Goal: Information Seeking & Learning: Check status

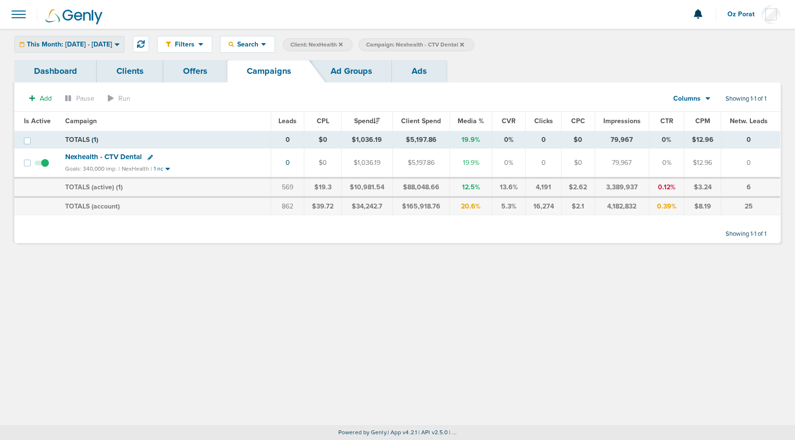
click at [103, 44] on span "This Month: [DATE] - [DATE]" at bounding box center [69, 44] width 85 height 7
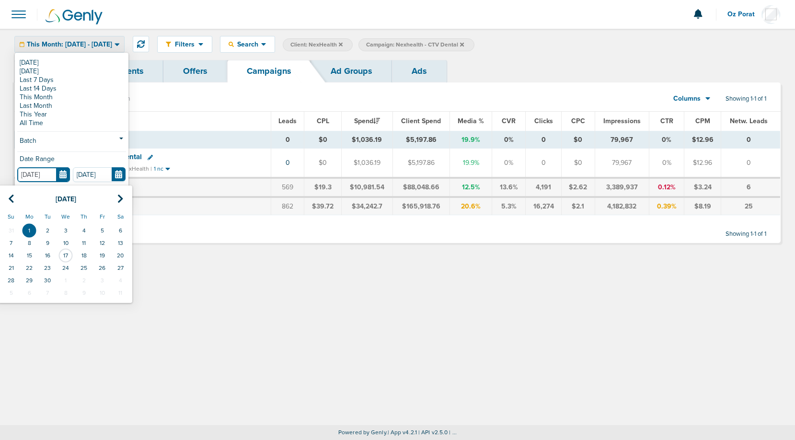
click at [68, 178] on input "[DATE]" at bounding box center [43, 174] width 53 height 15
click at [68, 241] on td "10" at bounding box center [66, 243] width 18 height 12
type input "[DATE]"
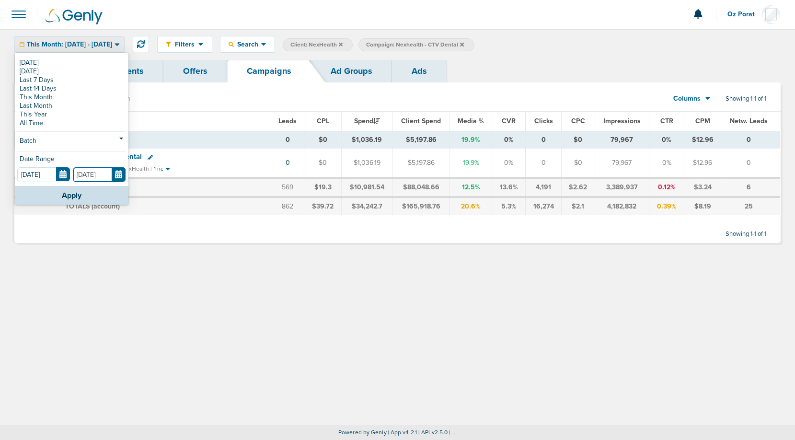
click at [115, 175] on input "[DATE]" at bounding box center [99, 174] width 53 height 15
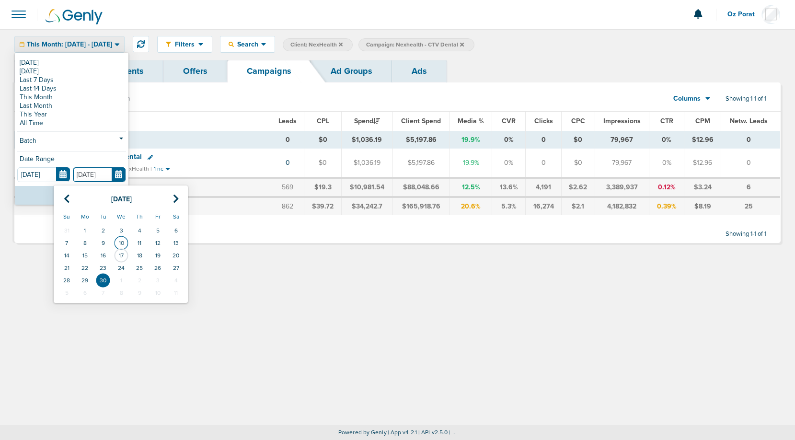
click at [125, 241] on td "10" at bounding box center [121, 243] width 18 height 12
type input "[DATE]"
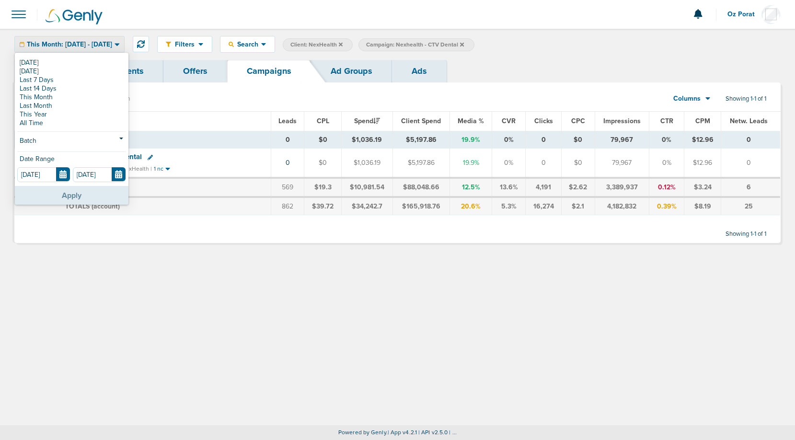
click at [91, 194] on button "Apply" at bounding box center [72, 195] width 114 height 19
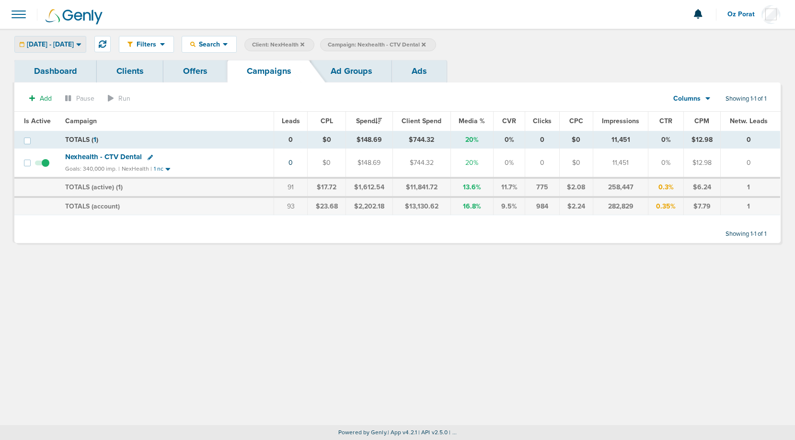
click at [74, 44] on span "[DATE] - [DATE]" at bounding box center [50, 44] width 47 height 7
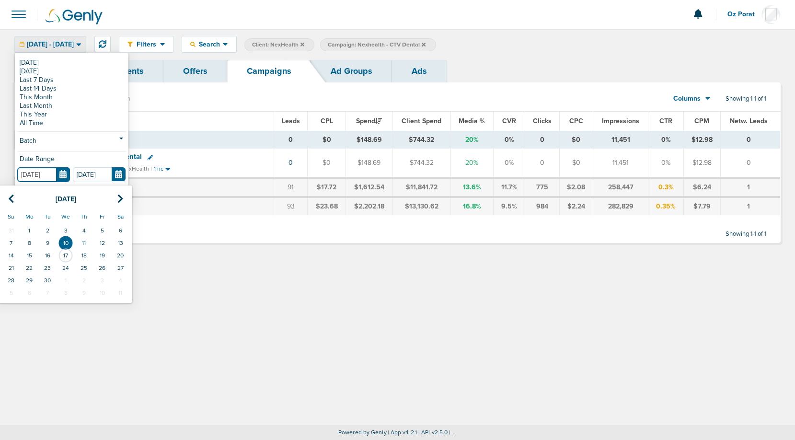
click at [62, 176] on input "[DATE]" at bounding box center [43, 174] width 53 height 15
click at [86, 242] on td "11" at bounding box center [84, 243] width 18 height 12
type input "[DATE]"
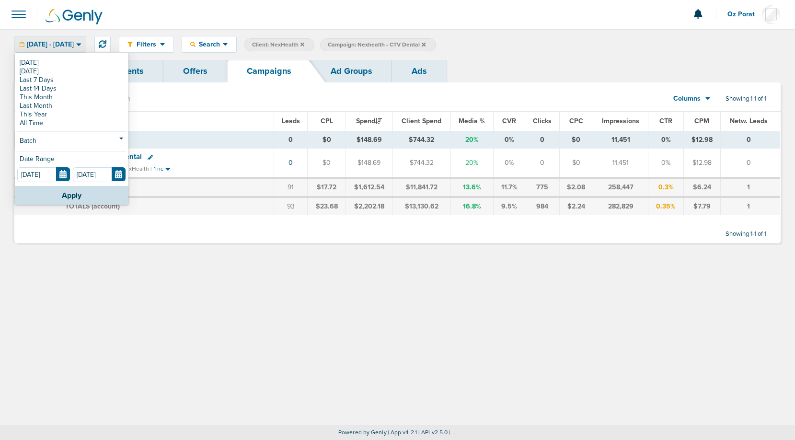
click at [119, 166] on div "Date Range" at bounding box center [71, 161] width 109 height 11
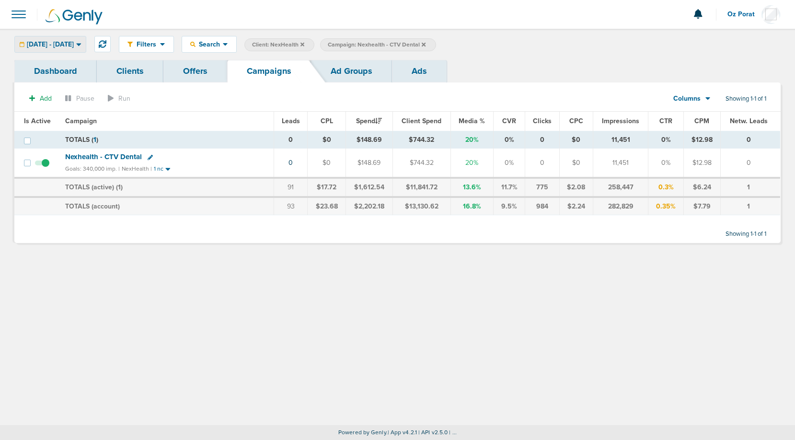
click at [65, 36] on div "[DATE] - [DATE] [DATE] [DATE] Last 7 Days Last 14 Days This Month Last Month Th…" at bounding box center [50, 44] width 72 height 17
click at [64, 42] on span "[DATE] - [DATE]" at bounding box center [50, 44] width 47 height 7
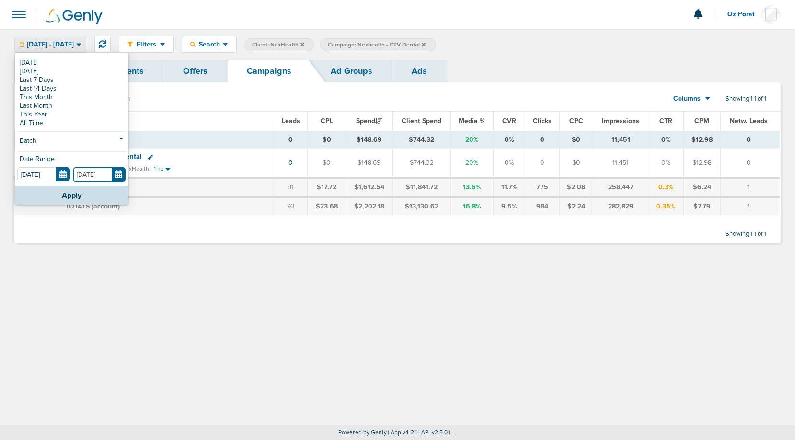
click at [119, 172] on input "[DATE]" at bounding box center [99, 174] width 53 height 15
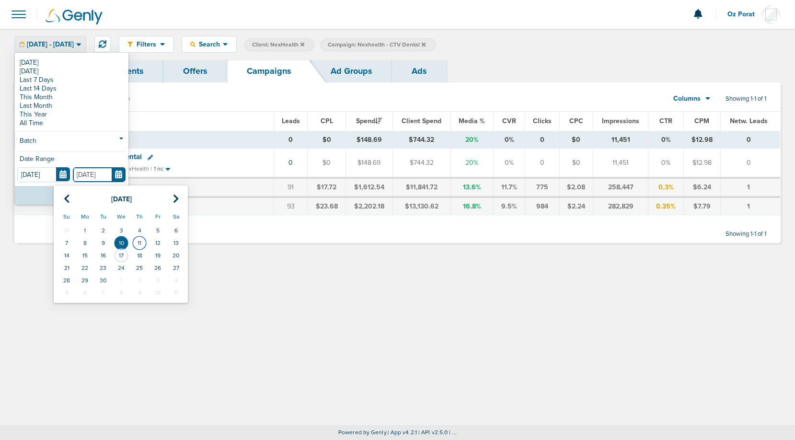
click at [140, 242] on td "11" at bounding box center [139, 243] width 18 height 12
type input "[DATE]"
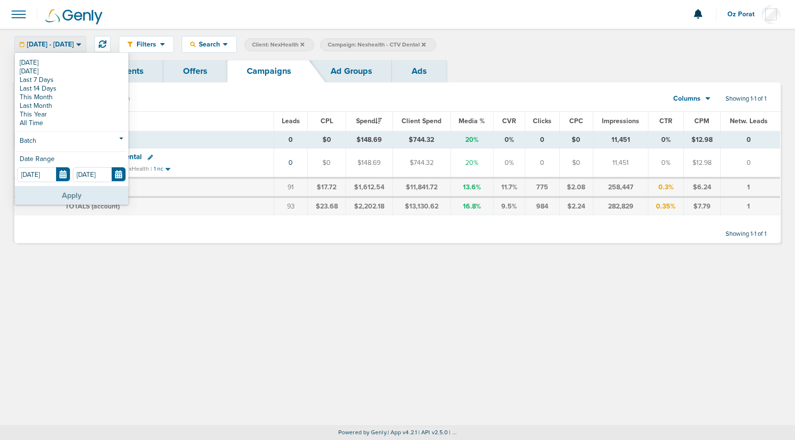
click at [84, 192] on button "Apply" at bounding box center [72, 195] width 114 height 19
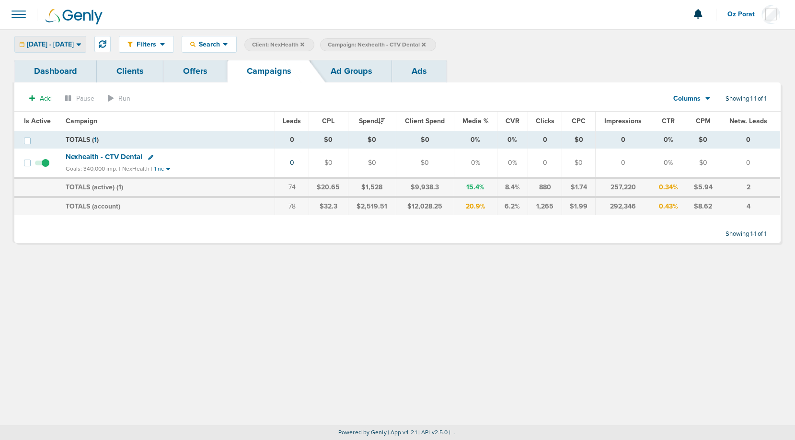
click at [74, 43] on span "[DATE] - [DATE]" at bounding box center [50, 44] width 47 height 7
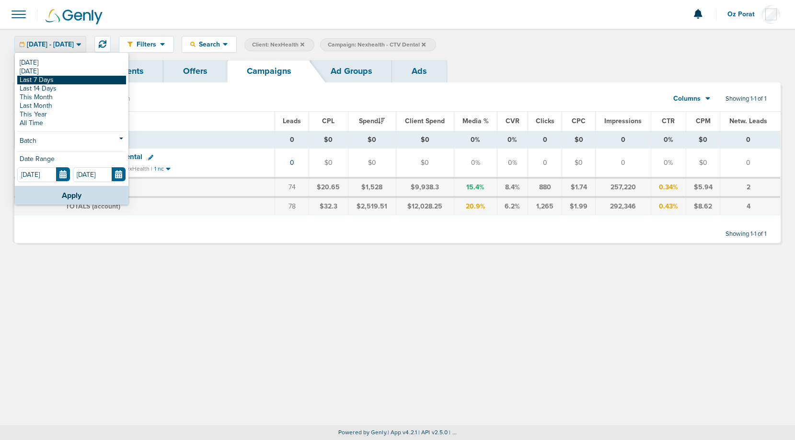
click at [65, 81] on link "Last 7 Days" at bounding box center [71, 80] width 109 height 9
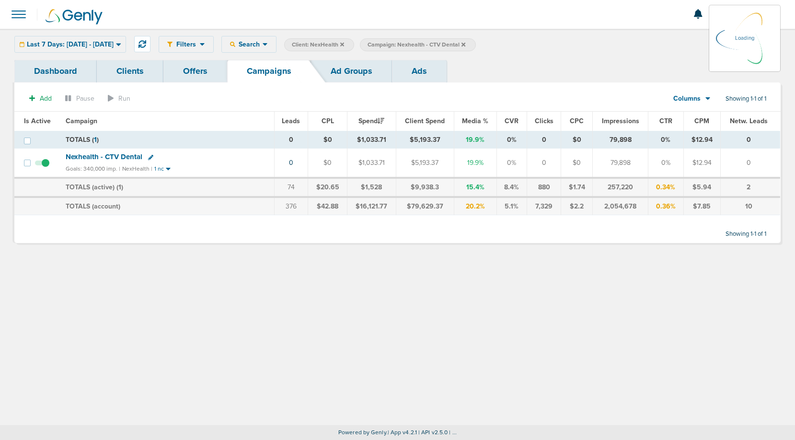
click at [463, 43] on span "Campaign: Nexhealth - CTV Dental" at bounding box center [416, 45] width 98 height 8
click at [465, 46] on span "Campaign: Nexhealth - CTV Dental" at bounding box center [416, 45] width 98 height 8
click at [463, 43] on span "Campaign: Nexhealth - CTV Dental" at bounding box center [416, 45] width 98 height 8
click at [263, 45] on span "Search" at bounding box center [248, 44] width 27 height 8
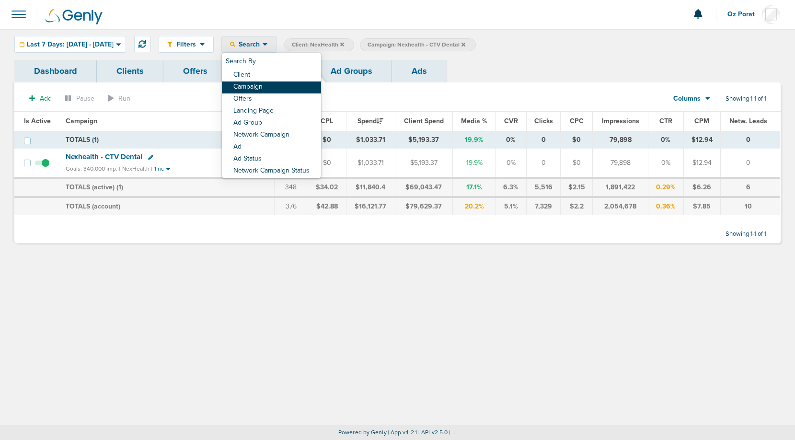
click at [282, 84] on link "Campaign" at bounding box center [271, 87] width 99 height 12
select select "cmpName"
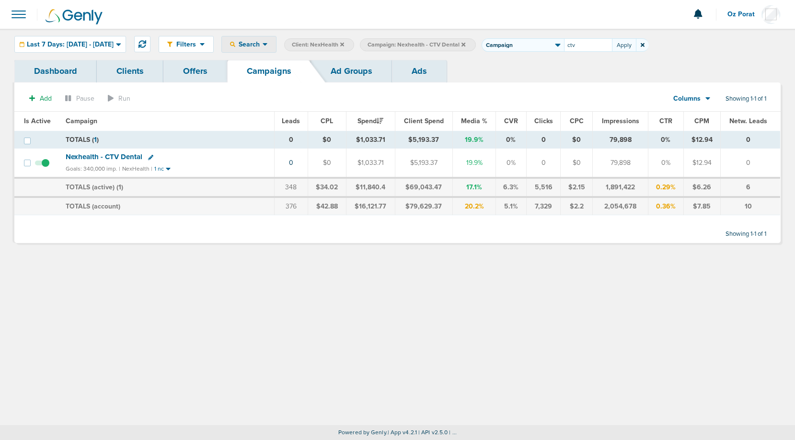
type input "ctv"
click at [465, 45] on icon at bounding box center [463, 44] width 4 height 4
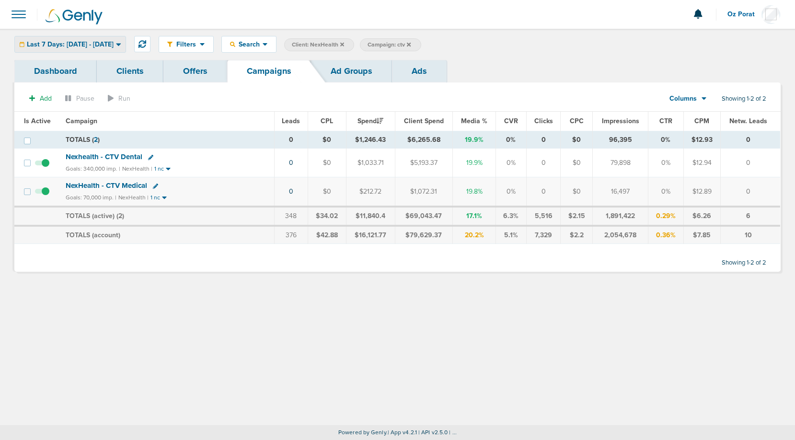
click at [114, 43] on span "Last 7 Days: [DATE] - [DATE]" at bounding box center [70, 44] width 87 height 7
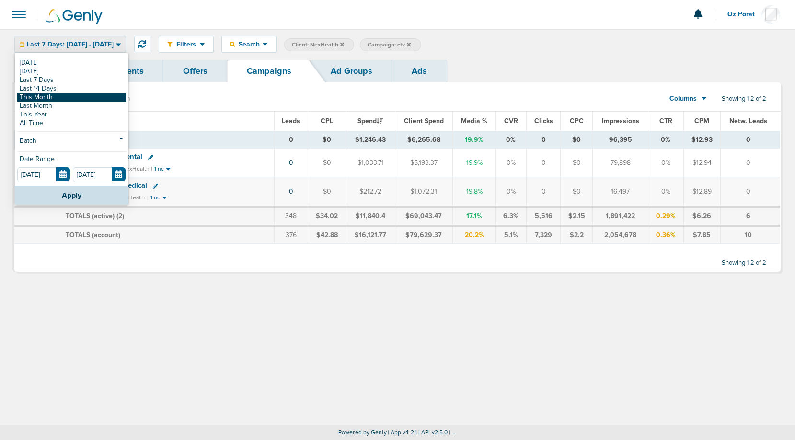
click at [81, 99] on link "This Month" at bounding box center [71, 97] width 109 height 9
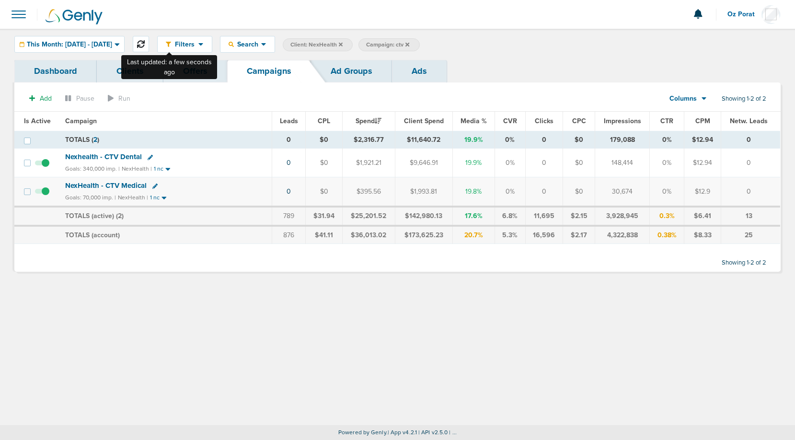
click at [149, 40] on button at bounding box center [141, 44] width 16 height 16
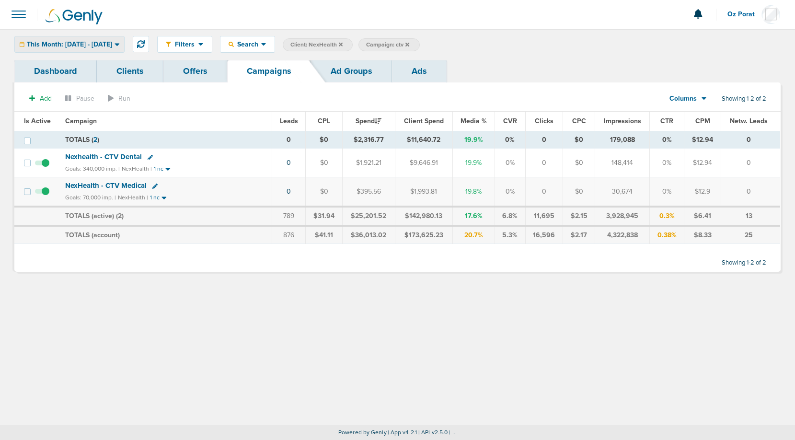
click at [102, 46] on span "This Month: [DATE] - [DATE]" at bounding box center [69, 44] width 85 height 7
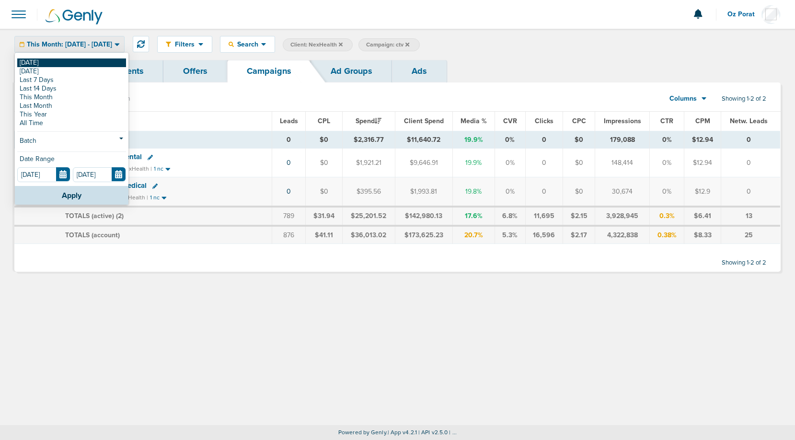
click at [79, 61] on link "[DATE]" at bounding box center [71, 62] width 109 height 9
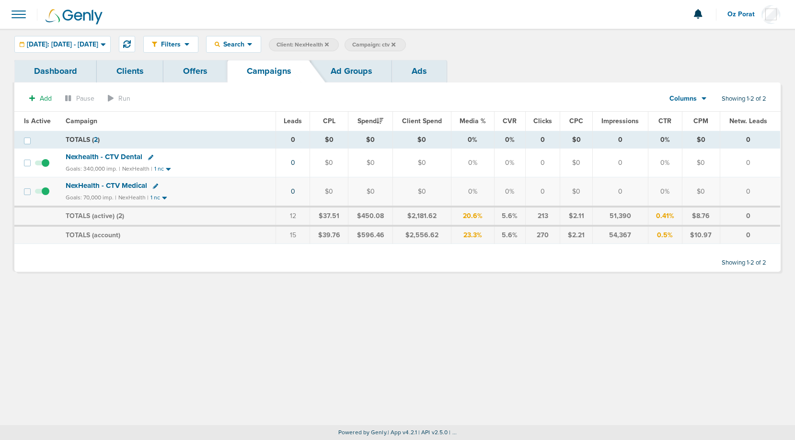
click at [395, 44] on icon at bounding box center [393, 44] width 4 height 4
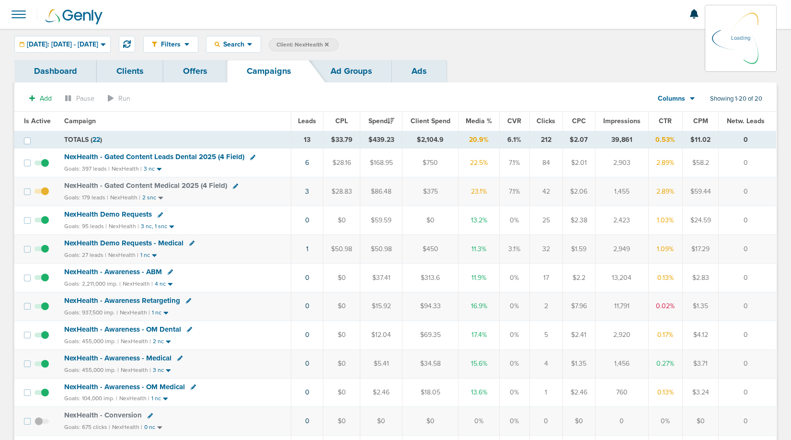
click at [339, 44] on label "Client: NexHealth" at bounding box center [304, 44] width 70 height 13
click at [329, 44] on icon at bounding box center [327, 44] width 4 height 4
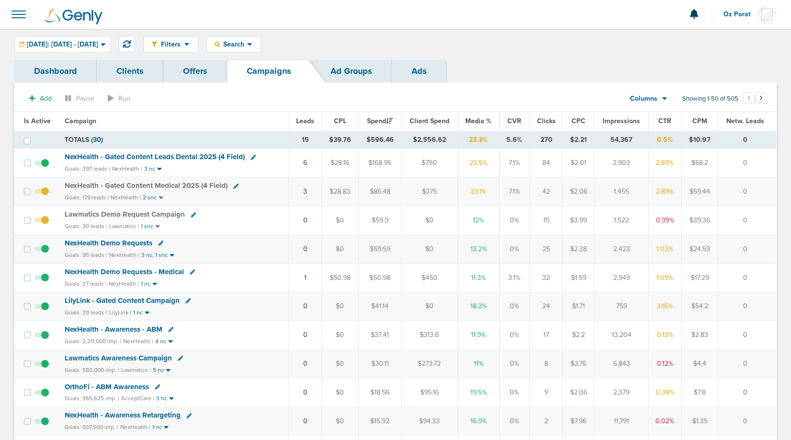
click at [308, 122] on span "Leads" at bounding box center [305, 121] width 18 height 8
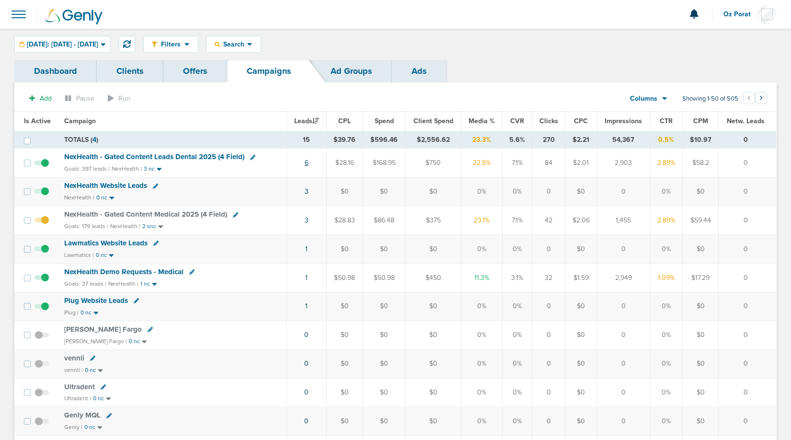
click at [308, 160] on link "6" at bounding box center [307, 163] width 4 height 8
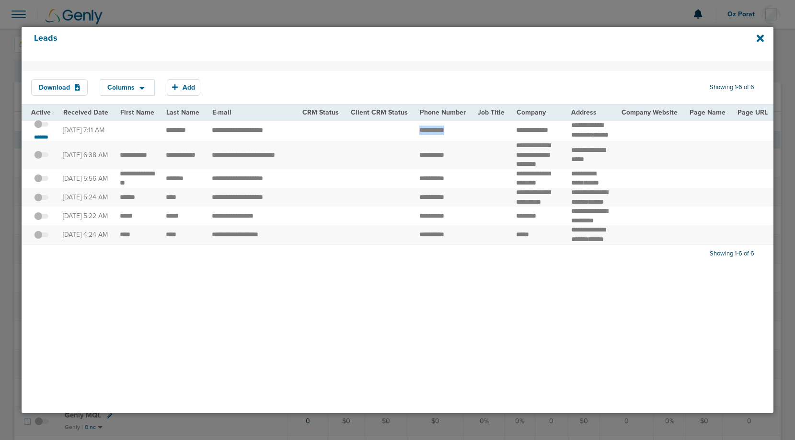
drag, startPoint x: 404, startPoint y: 139, endPoint x: 454, endPoint y: 139, distance: 49.3
click at [235, 139] on td "**********" at bounding box center [251, 130] width 90 height 22
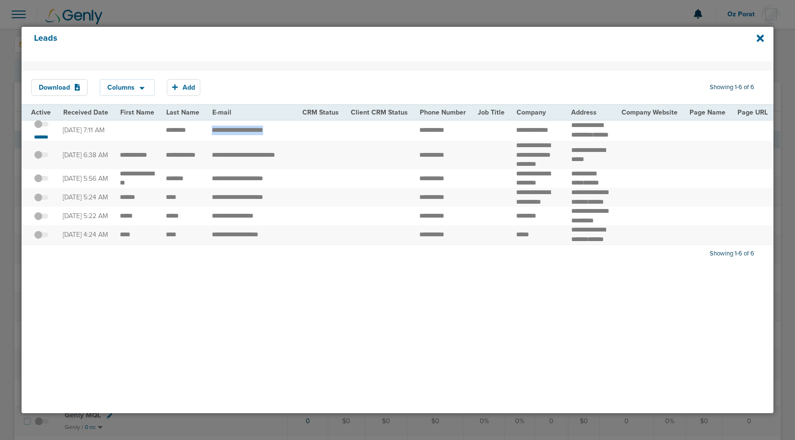
copy tr "**********"
click at [533, 141] on td "**********" at bounding box center [537, 130] width 55 height 22
drag, startPoint x: 408, startPoint y: 138, endPoint x: 464, endPoint y: 138, distance: 55.6
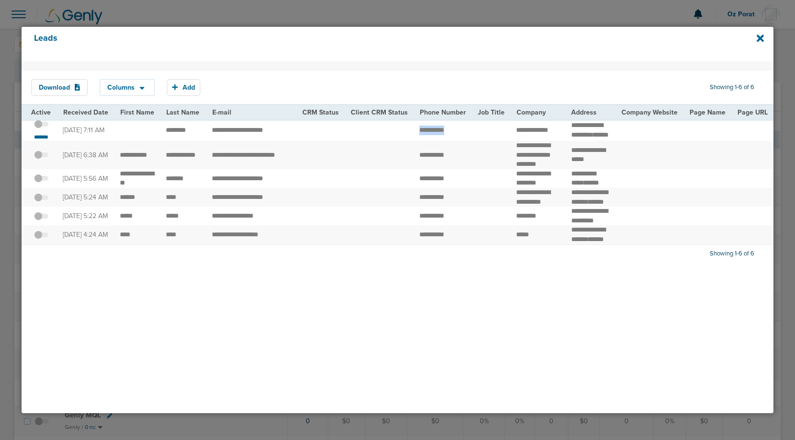
copy tr
click at [40, 129] on span at bounding box center [41, 129] width 14 height 0
click at [41, 126] on input "checkbox" at bounding box center [41, 126] width 0 height 0
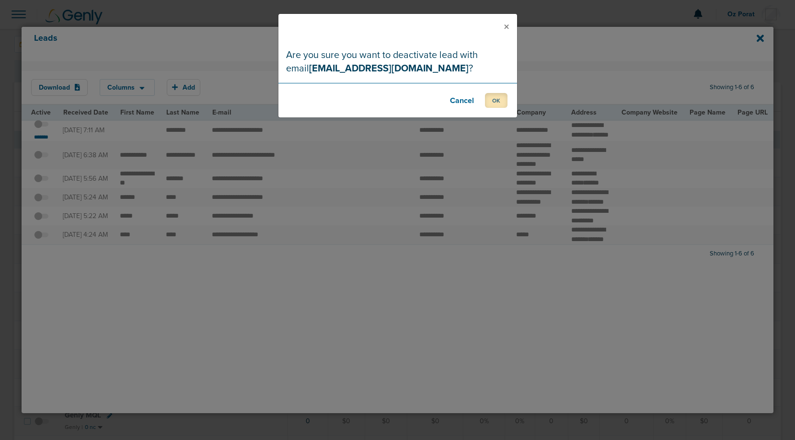
click at [492, 102] on button "OK" at bounding box center [496, 100] width 23 height 15
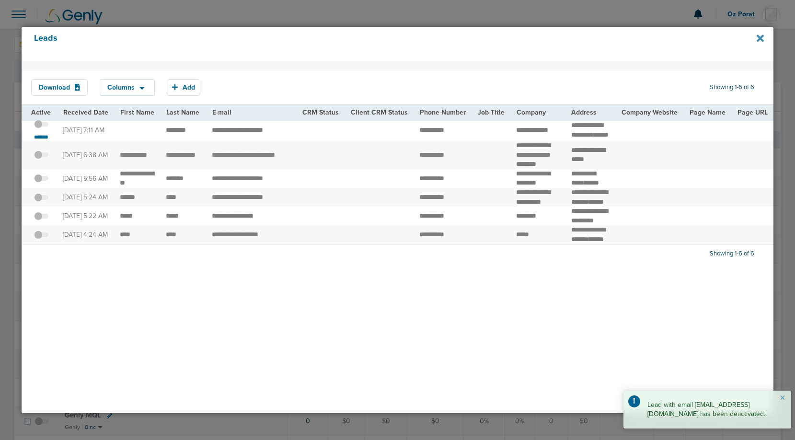
click at [762, 34] on icon at bounding box center [760, 37] width 7 height 7
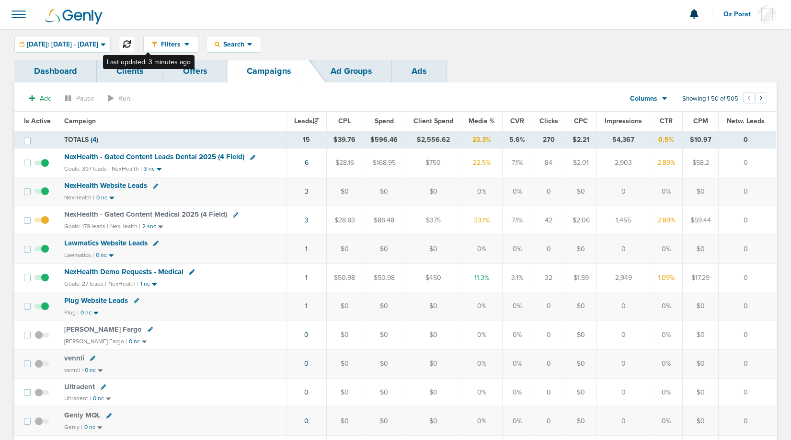
click at [135, 39] on button at bounding box center [127, 44] width 16 height 16
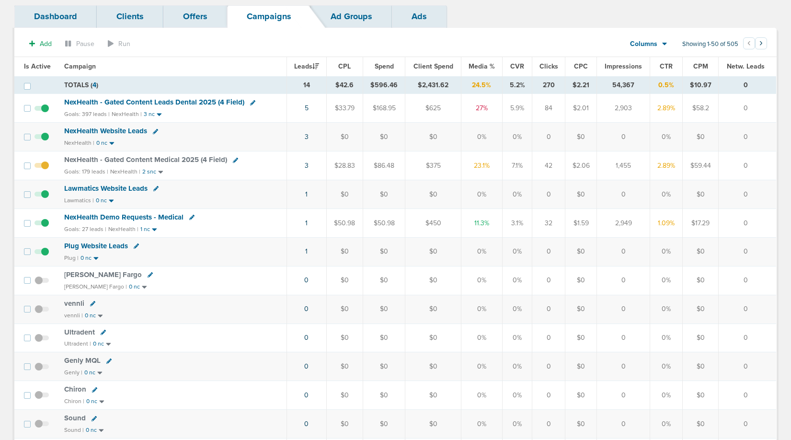
scroll to position [56, 0]
click at [308, 192] on link "1" at bounding box center [306, 193] width 2 height 8
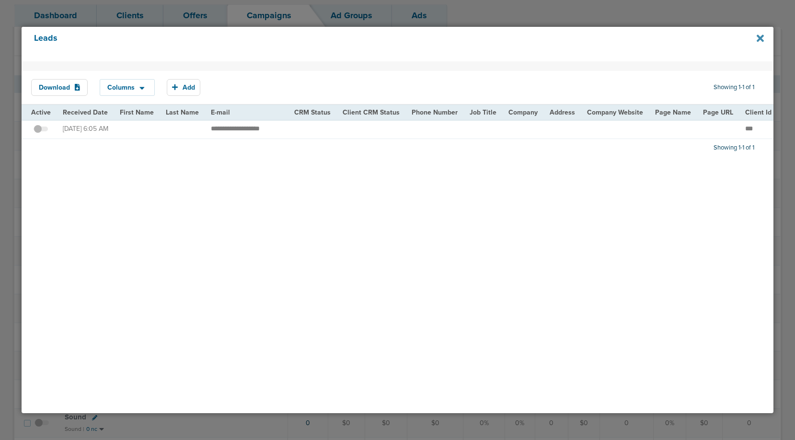
click at [760, 39] on icon at bounding box center [760, 37] width 7 height 7
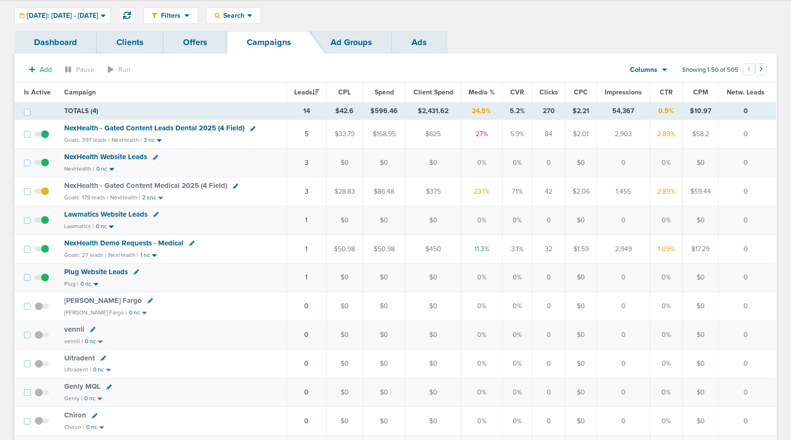
scroll to position [0, 0]
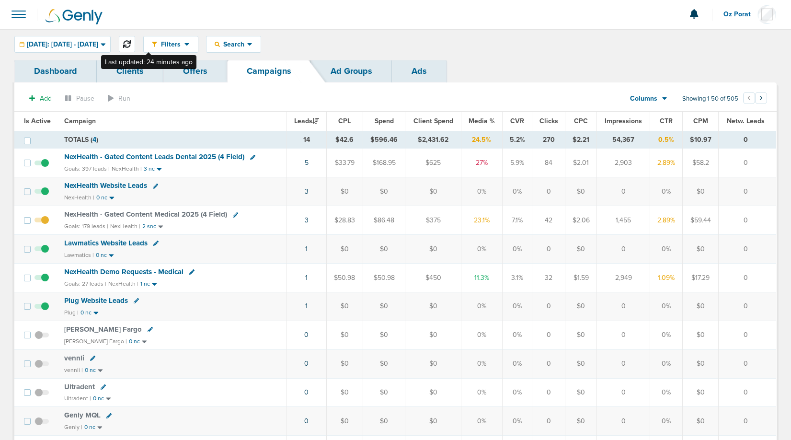
click at [131, 46] on icon at bounding box center [127, 44] width 8 height 8
click at [308, 160] on link "7" at bounding box center [306, 163] width 3 height 8
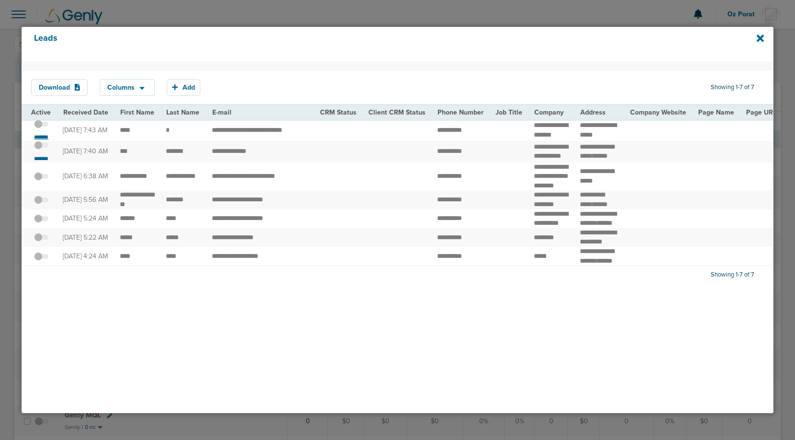
click at [47, 138] on small "*******" at bounding box center [41, 137] width 20 height 8
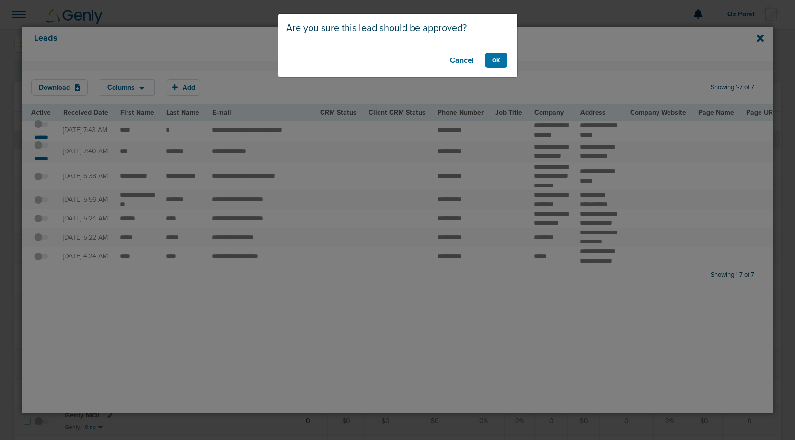
click at [456, 57] on button "Cancel" at bounding box center [462, 60] width 38 height 15
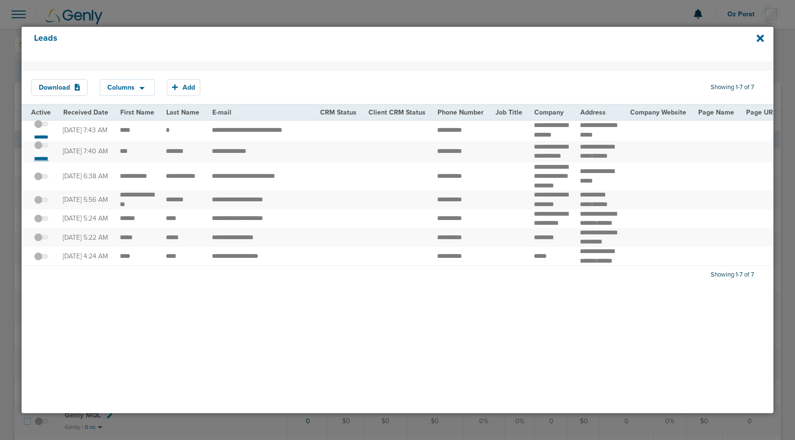
click at [40, 162] on small "*******" at bounding box center [41, 159] width 20 height 8
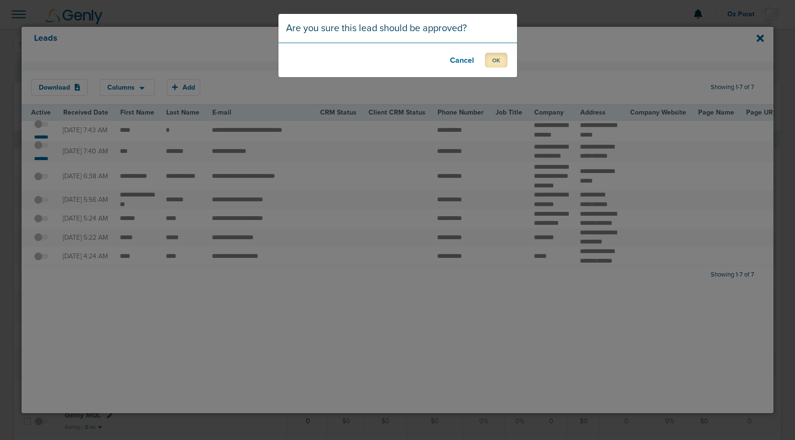
click at [495, 61] on button "OK" at bounding box center [496, 60] width 23 height 15
click at [497, 60] on button "OK" at bounding box center [496, 60] width 23 height 15
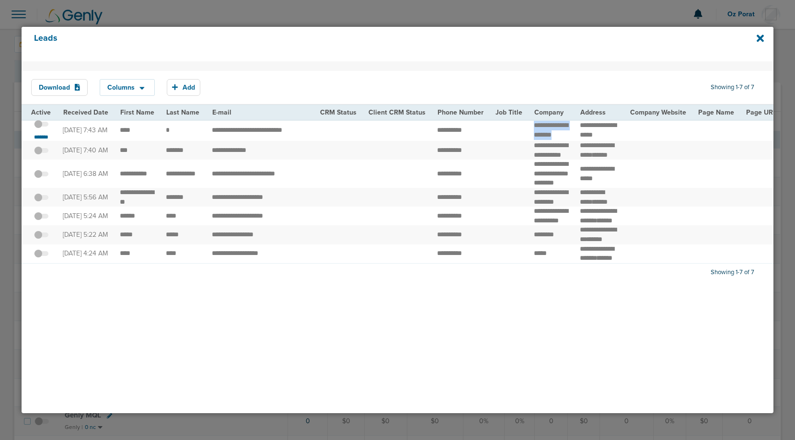
drag, startPoint x: 528, startPoint y: 122, endPoint x: 556, endPoint y: 144, distance: 35.2
click at [556, 141] on td "**********" at bounding box center [551, 130] width 46 height 22
drag, startPoint x: 319, startPoint y: 135, endPoint x: 229, endPoint y: 137, distance: 90.6
copy tr "**********"
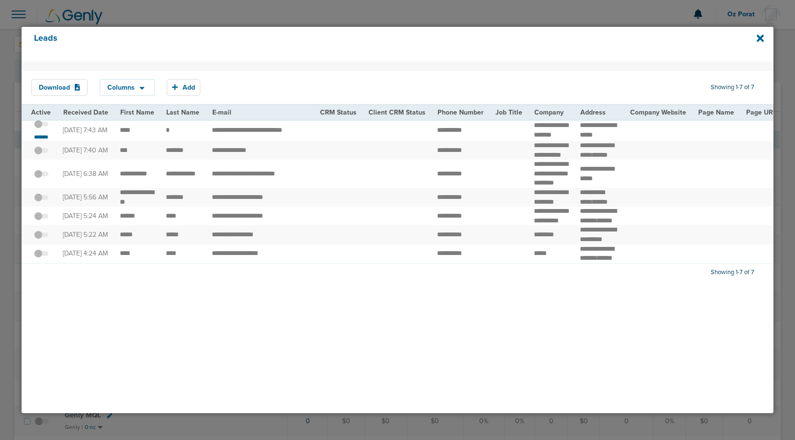
click at [42, 129] on span at bounding box center [41, 129] width 14 height 0
click at [41, 126] on input "checkbox" at bounding box center [41, 126] width 0 height 0
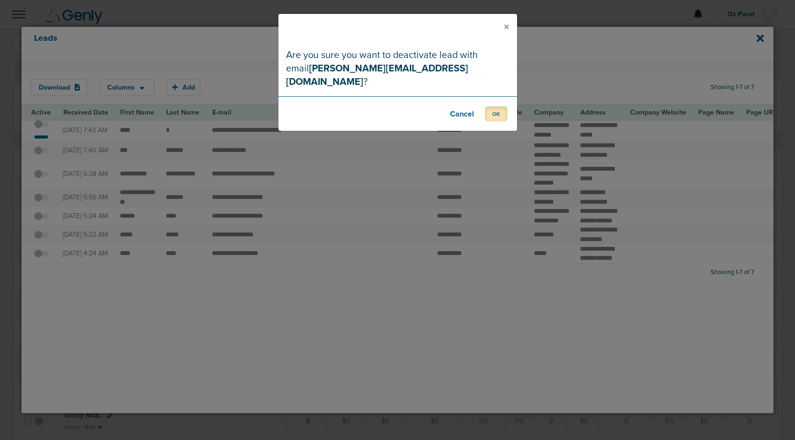
click at [490, 106] on button "OK" at bounding box center [496, 113] width 23 height 15
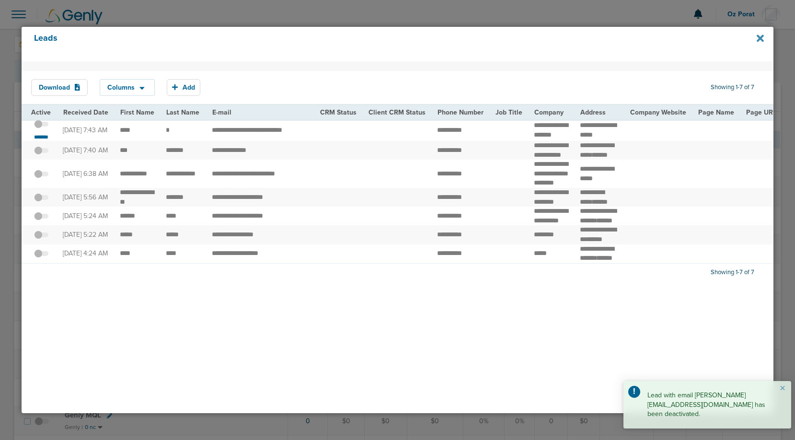
click at [759, 37] on icon at bounding box center [760, 37] width 7 height 7
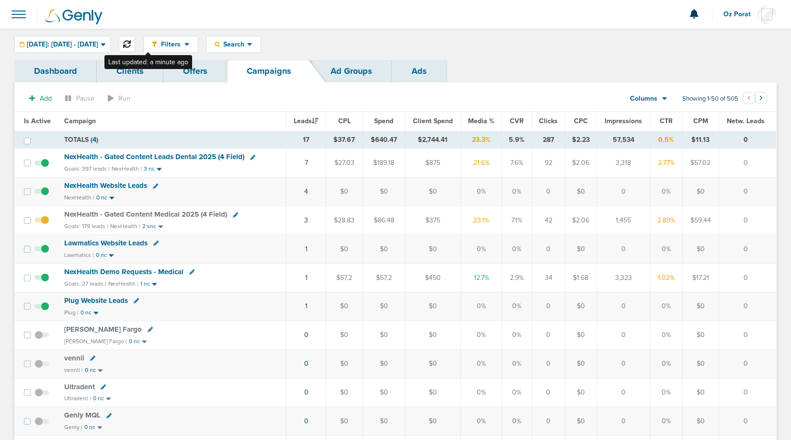
click at [135, 42] on button at bounding box center [127, 44] width 16 height 16
click at [12, 11] on span at bounding box center [18, 14] width 21 height 21
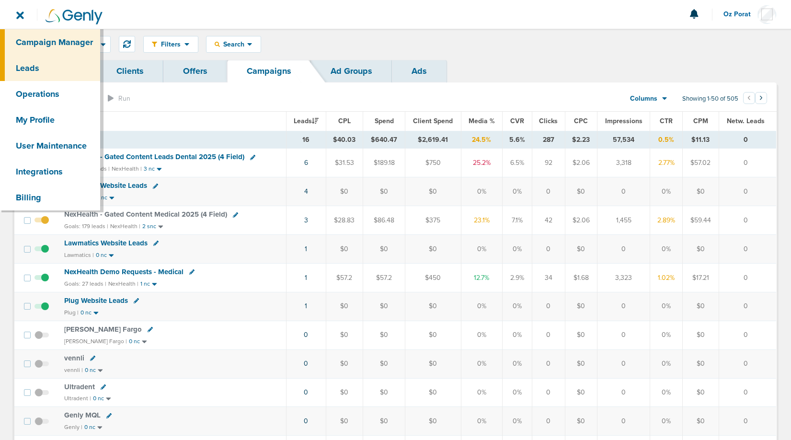
click at [45, 74] on link "Leads" at bounding box center [50, 68] width 100 height 26
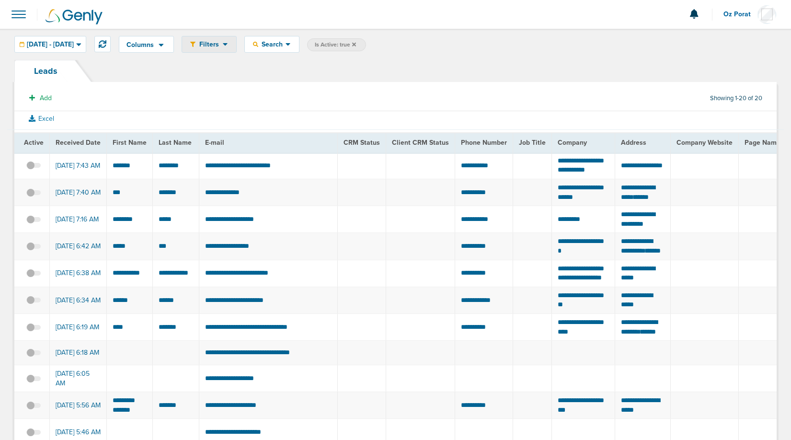
click at [228, 46] on icon at bounding box center [225, 44] width 5 height 8
click at [258, 76] on link "Settings" at bounding box center [230, 72] width 96 height 12
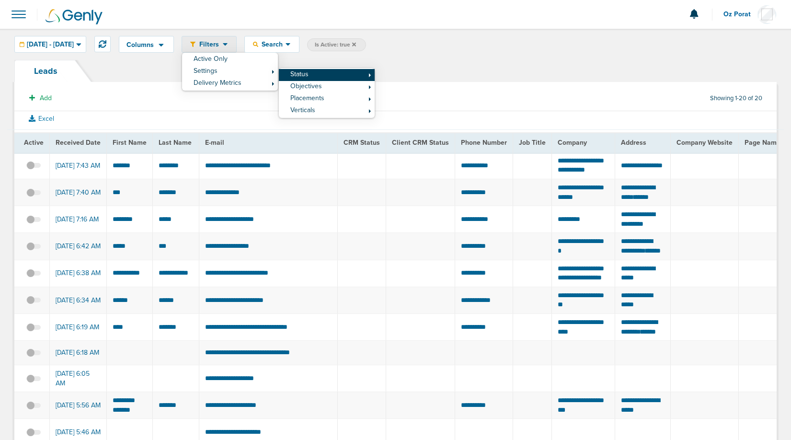
click at [341, 76] on link "Status" at bounding box center [327, 75] width 96 height 12
click at [430, 89] on link "Inactive" at bounding box center [423, 90] width 96 height 12
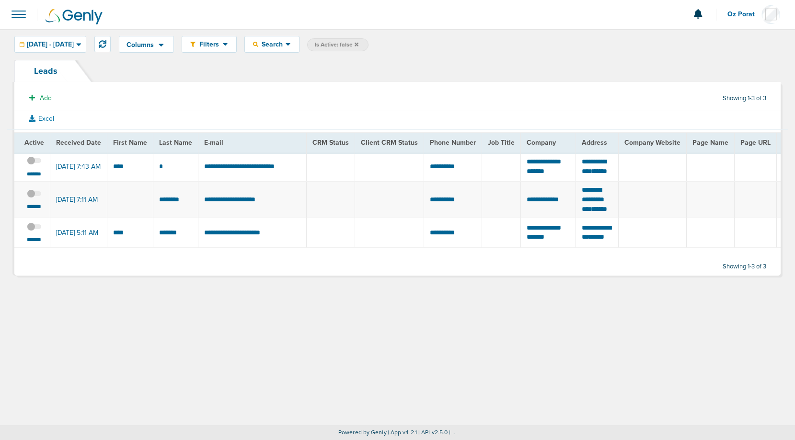
click at [26, 16] on span at bounding box center [18, 14] width 21 height 21
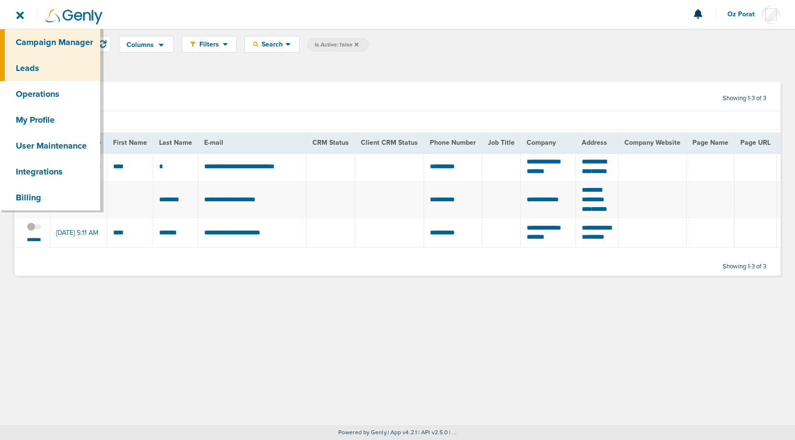
click at [31, 38] on link "Campaign Manager" at bounding box center [50, 42] width 100 height 26
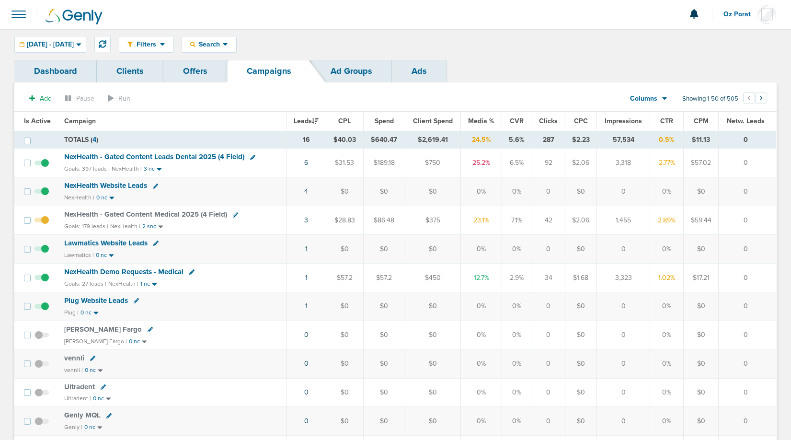
click at [182, 157] on span "NexHealth - Gated Content Leads Dental 2025 (4 Field)" at bounding box center [154, 156] width 180 height 9
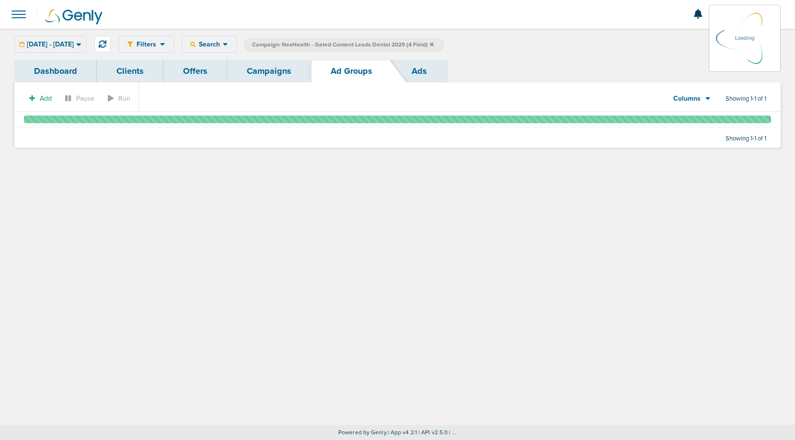
click at [420, 79] on link "Ads" at bounding box center [419, 71] width 55 height 23
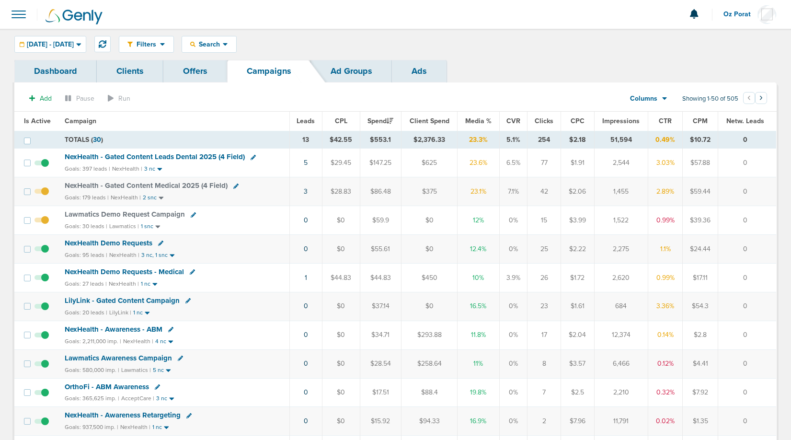
click at [307, 107] on section "Add Pause Run Columns Media Stats Sales Performance Custom Showing 1-50 of 505 …" at bounding box center [395, 101] width 762 height 22
click at [313, 121] on span "Leads" at bounding box center [306, 121] width 18 height 8
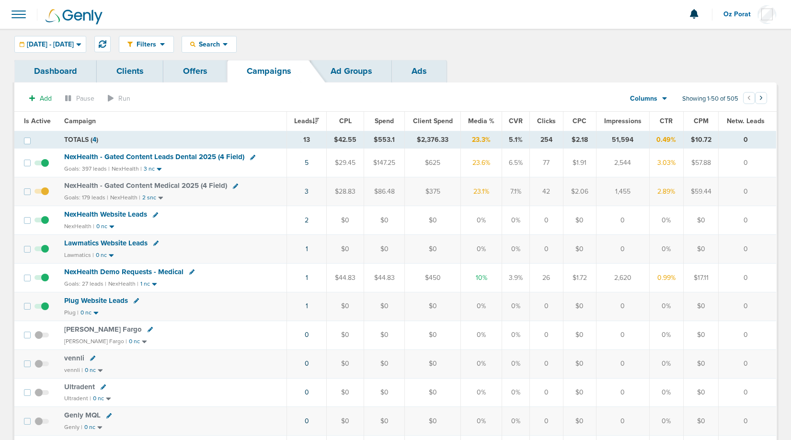
click at [169, 157] on span "NexHealth - Gated Content Leads Dental 2025 (4 Field)" at bounding box center [154, 156] width 180 height 9
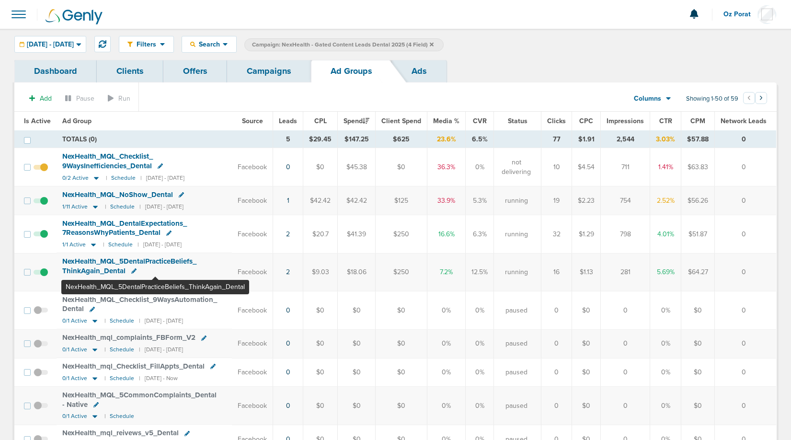
click at [155, 258] on span "NexHealth_ MQL_ 5DentalPracticeBeliefs_ ThinkAgain_ Dental" at bounding box center [129, 266] width 134 height 18
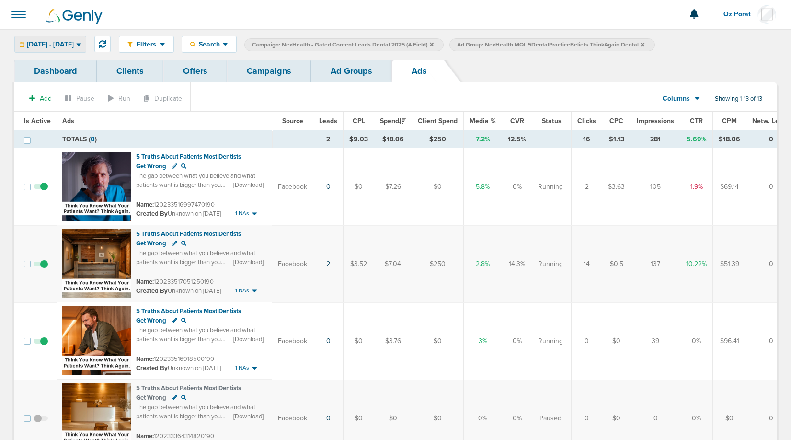
click at [72, 46] on span "[DATE] - [DATE]" at bounding box center [50, 44] width 47 height 7
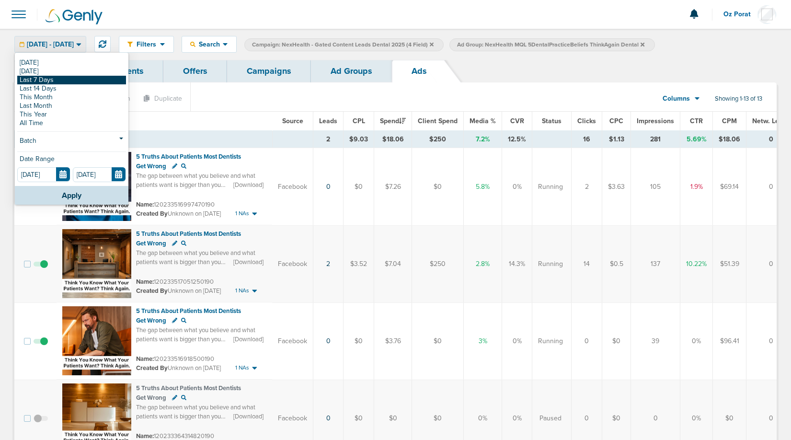
click at [57, 82] on link "Last 7 Days" at bounding box center [71, 80] width 109 height 9
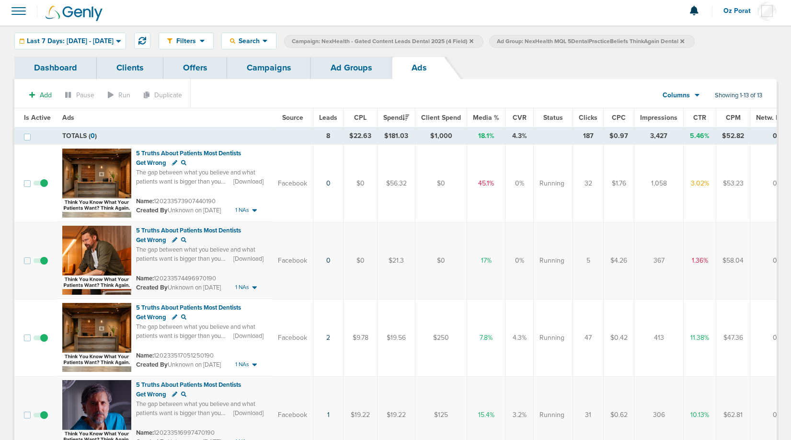
scroll to position [5, 0]
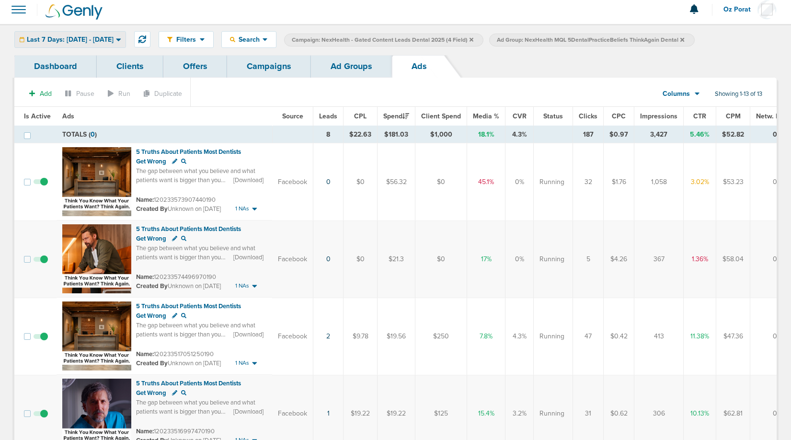
click at [70, 41] on span "Last 7 Days: [DATE] - [DATE]" at bounding box center [70, 39] width 87 height 7
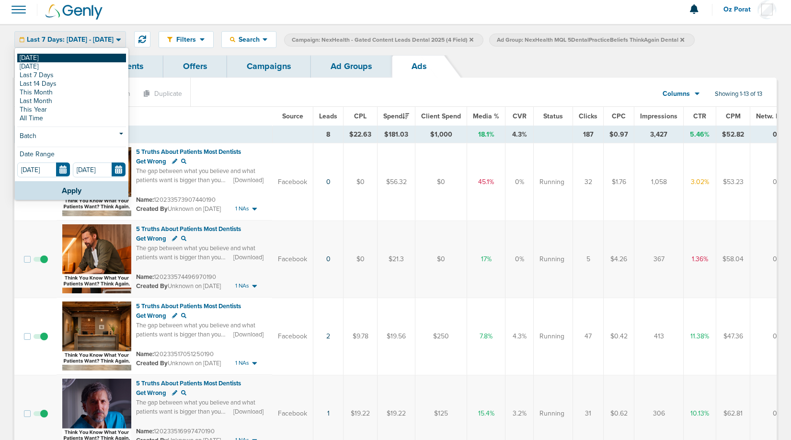
click at [58, 58] on link "[DATE]" at bounding box center [71, 58] width 109 height 9
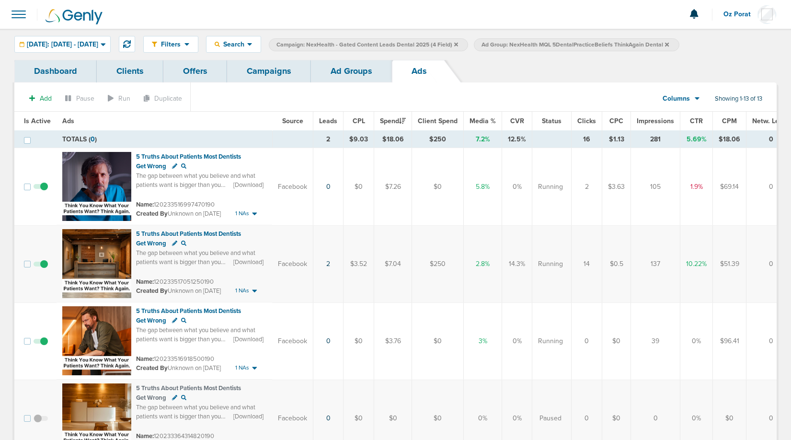
click at [274, 67] on link "Campaigns" at bounding box center [269, 71] width 84 height 23
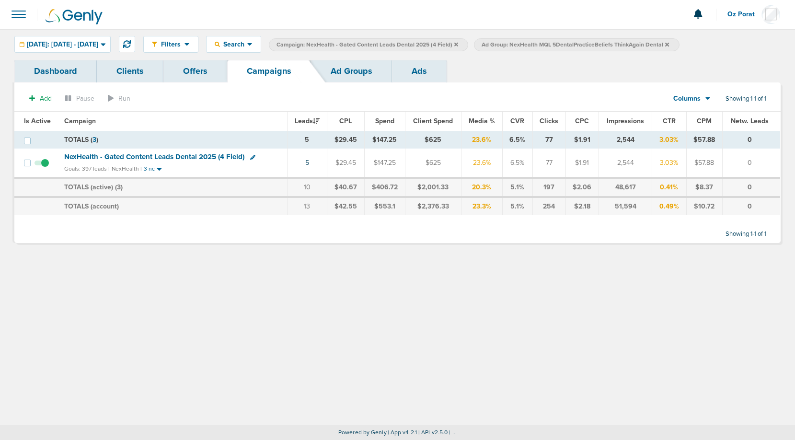
click at [669, 44] on icon at bounding box center [667, 44] width 4 height 4
